Goal: Find specific page/section: Find specific page/section

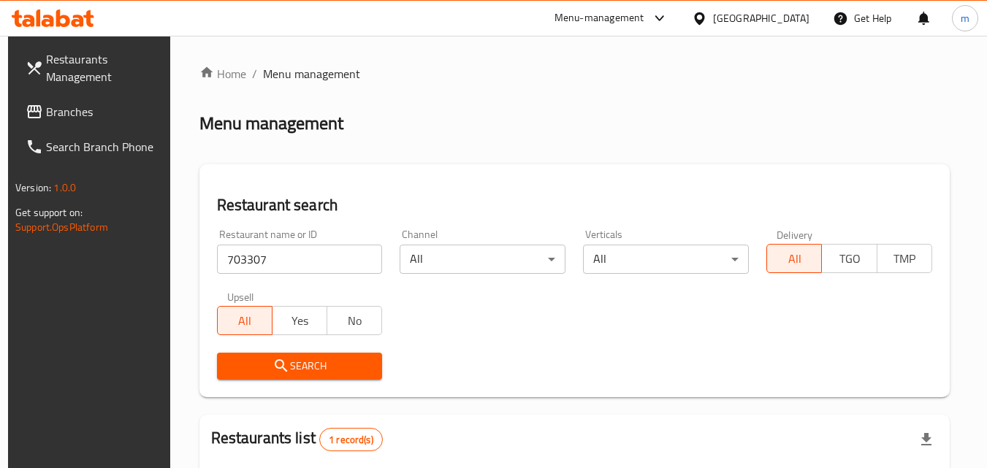
scroll to position [183, 0]
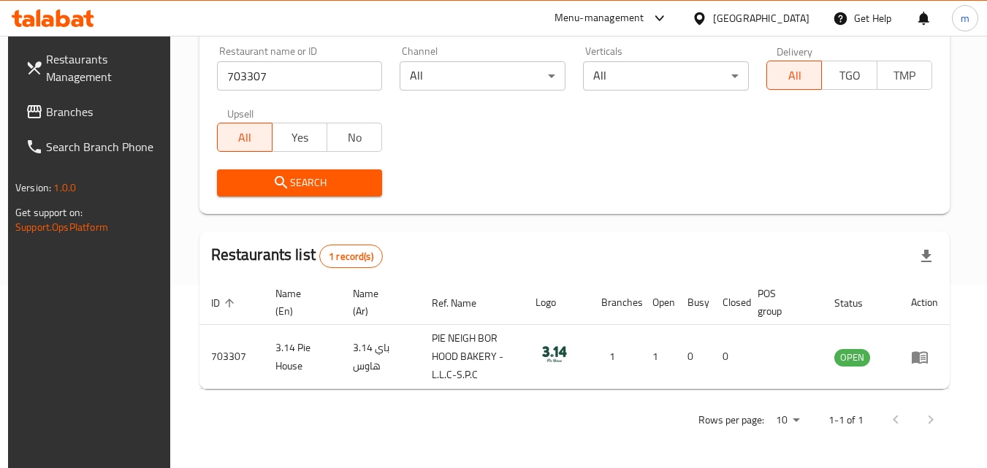
click at [711, 23] on div at bounding box center [702, 18] width 21 height 16
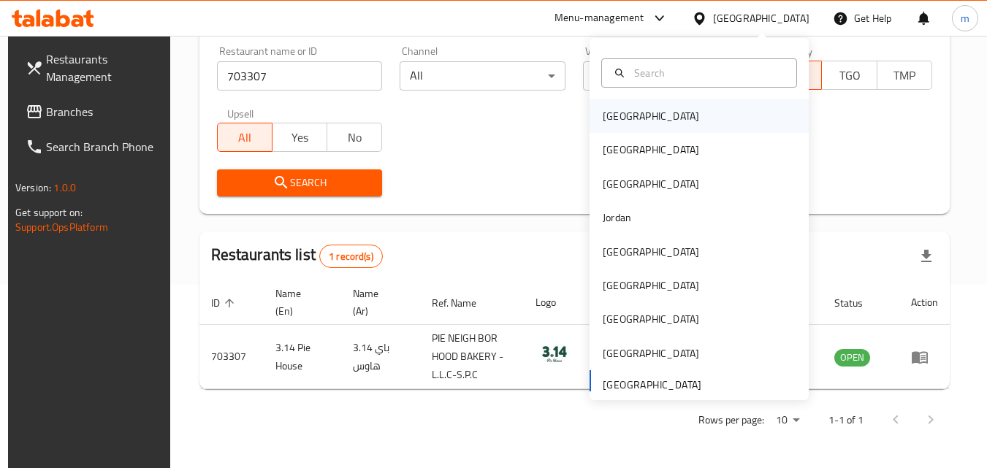
click at [604, 124] on div "[GEOGRAPHIC_DATA]" at bounding box center [651, 116] width 96 height 16
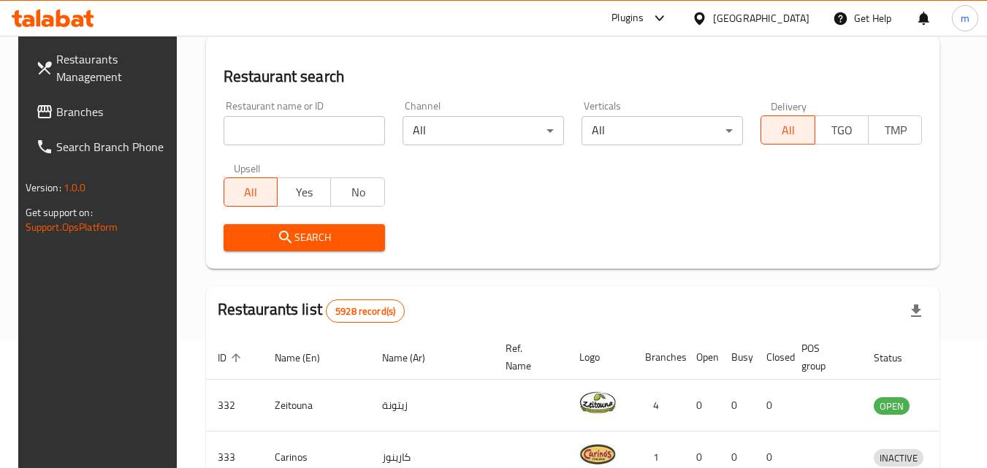
scroll to position [183, 0]
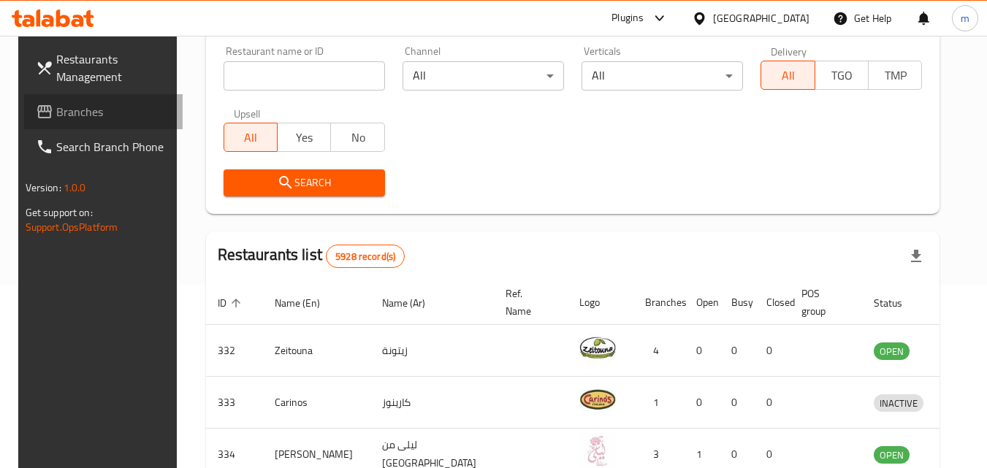
click at [69, 118] on span "Branches" at bounding box center [113, 112] width 115 height 18
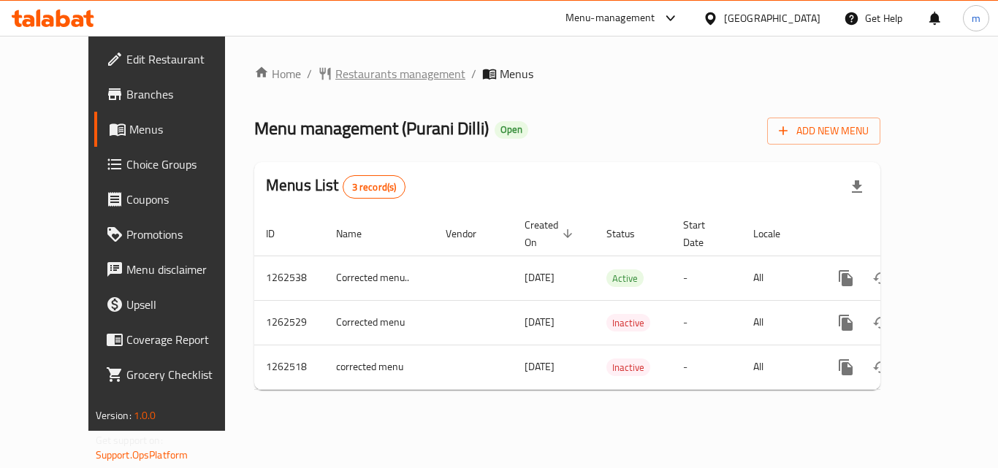
click at [381, 79] on span "Restaurants management" at bounding box center [400, 74] width 130 height 18
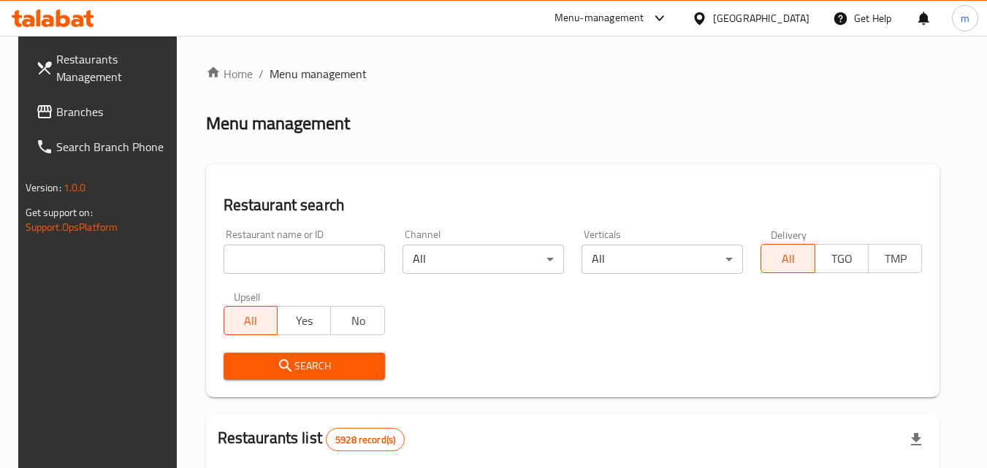
click at [248, 259] on input "search" at bounding box center [304, 259] width 161 height 29
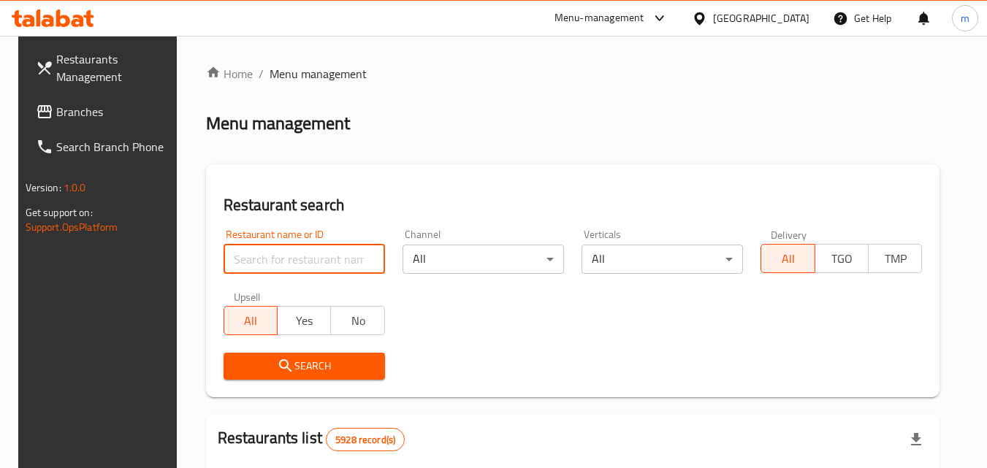
paste input "/685561"
click at [227, 267] on input "/685561" at bounding box center [304, 259] width 161 height 29
type input "685561"
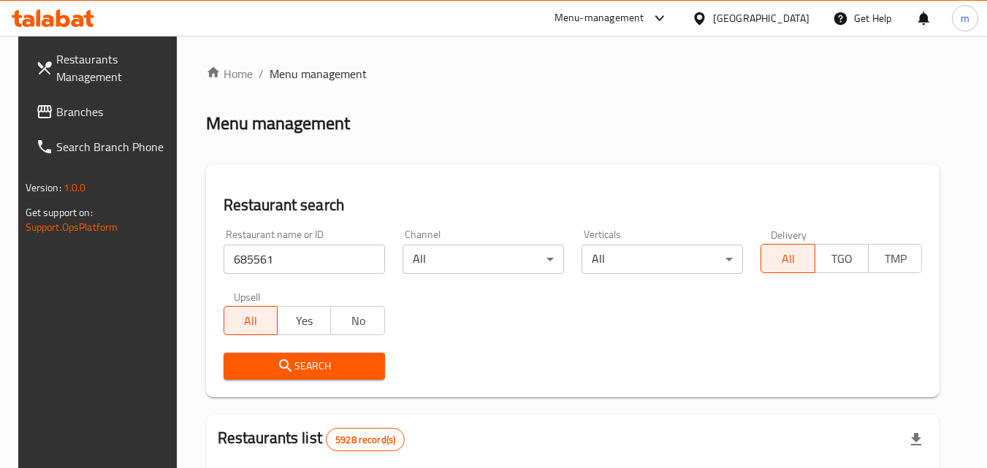
click at [313, 359] on span "Search" at bounding box center [304, 366] width 138 height 18
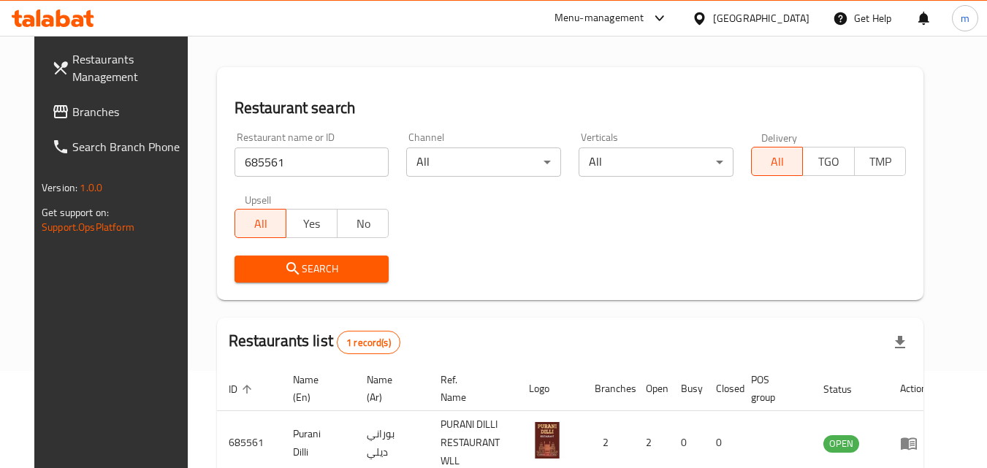
scroll to position [171, 0]
